Goal: Check status: Check status

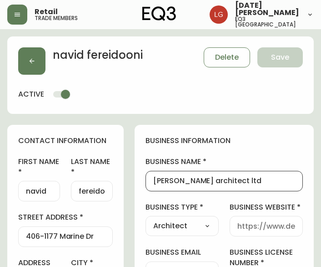
select select "BC"
select select "CA"
select select "CA_EN"
select select "Other"
select select "Architect"
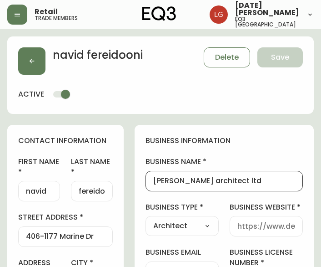
select select "cjw10z96p001r6gs00juufhhe"
select select "false"
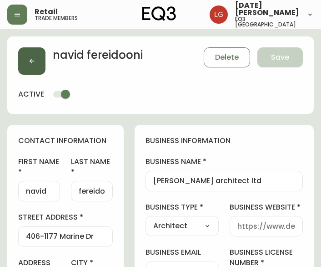
click at [30, 62] on icon "button" at bounding box center [31, 60] width 7 height 7
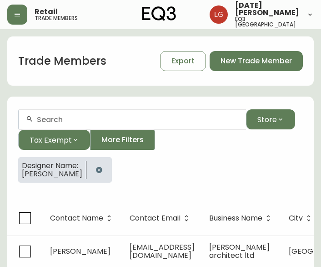
click at [96, 172] on icon "button" at bounding box center [99, 169] width 7 height 7
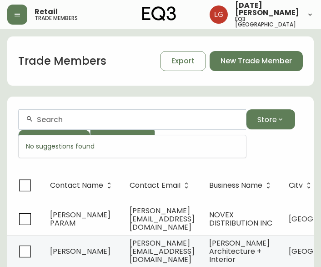
click at [144, 117] on input "text" at bounding box center [138, 119] width 202 height 9
paste input "3020-625-16-A"
type input "3020-625-16-A"
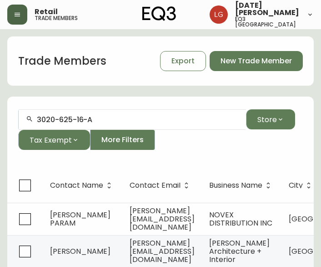
click at [22, 16] on button "button" at bounding box center [17, 15] width 20 height 20
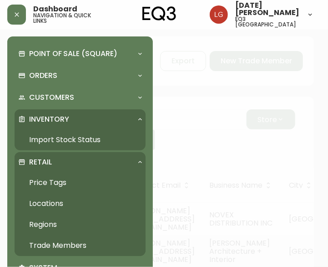
click at [75, 136] on link "Import Stock Status" at bounding box center [80, 139] width 131 height 21
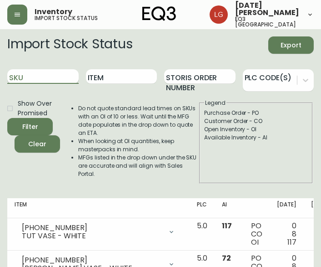
click at [43, 75] on input "SKU" at bounding box center [42, 76] width 71 height 15
paste input "3020-625-16-A"
click at [7, 118] on button "Filter" at bounding box center [30, 126] width 46 height 17
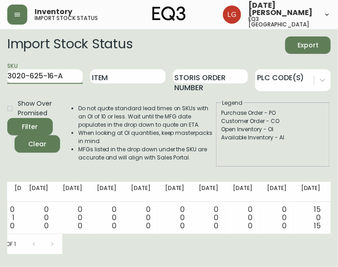
scroll to position [0, 279]
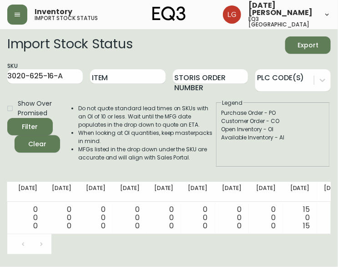
click at [199, 166] on div "Do not quote standard lead times on SKUs with an OI of 10 or less. Wait until t…" at bounding box center [137, 133] width 155 height 68
click at [196, 47] on div "Import Stock Status Export" at bounding box center [169, 44] width 324 height 17
drag, startPoint x: 62, startPoint y: 76, endPoint x: -3, endPoint y: 76, distance: 64.6
click at [0, 76] on html "Inventory import stock status [DATE][PERSON_NAME] eq3 [GEOGRAPHIC_DATA] Import …" at bounding box center [169, 127] width 338 height 254
paste input "30-16-B"
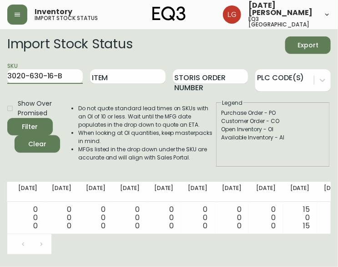
type input "3020-630-16-B"
click at [7, 118] on button "Filter" at bounding box center [30, 126] width 46 height 17
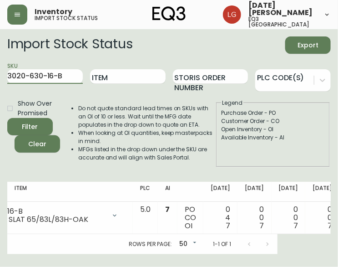
scroll to position [0, 54]
